Goal: Task Accomplishment & Management: Manage account settings

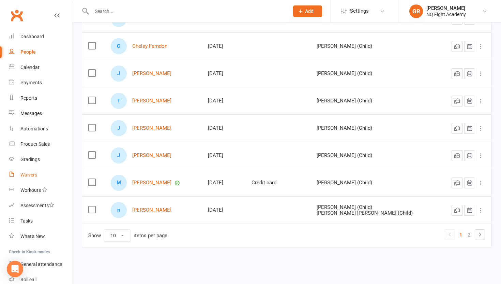
click at [27, 174] on div "Waivers" at bounding box center [28, 174] width 17 height 5
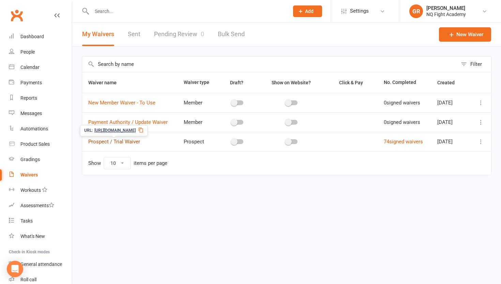
click at [117, 141] on link "Prospect / Trial Waiver" at bounding box center [114, 141] width 52 height 6
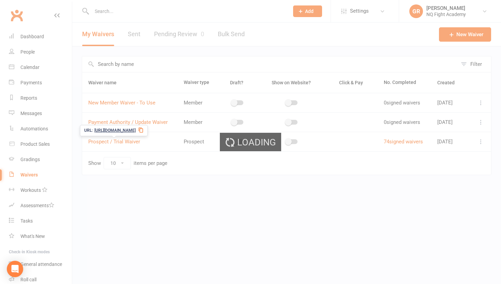
select select "select"
select select "checkbox"
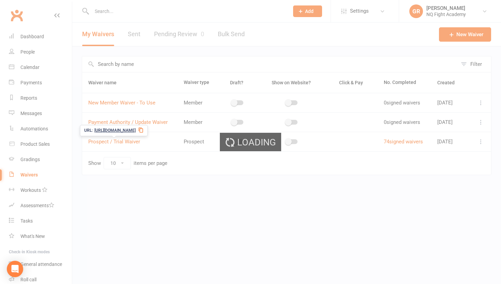
select select "checkbox"
select select "select"
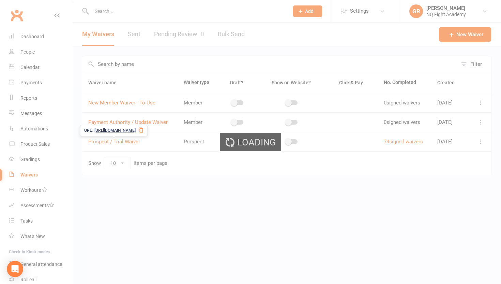
select select "select"
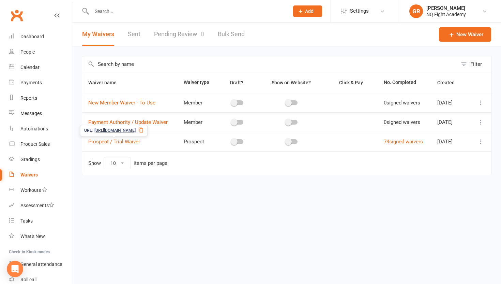
click at [112, 132] on span "[URL][DOMAIN_NAME]" at bounding box center [114, 130] width 41 height 6
